Goal: Task Accomplishment & Management: Use online tool/utility

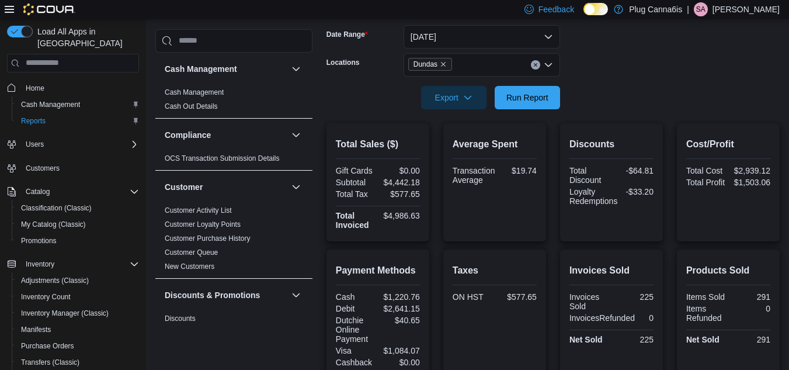
scroll to position [817, 0]
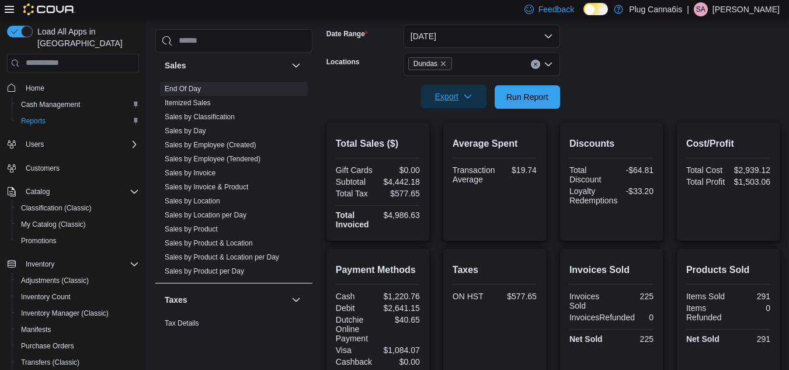
click at [464, 93] on icon "button" at bounding box center [467, 96] width 9 height 9
click at [686, 87] on form "Date Range Today Locations Dundas Export Run Report" at bounding box center [552, 60] width 453 height 98
click at [527, 92] on span "Run Report" at bounding box center [527, 96] width 42 height 12
